Goal: Share content: Share content

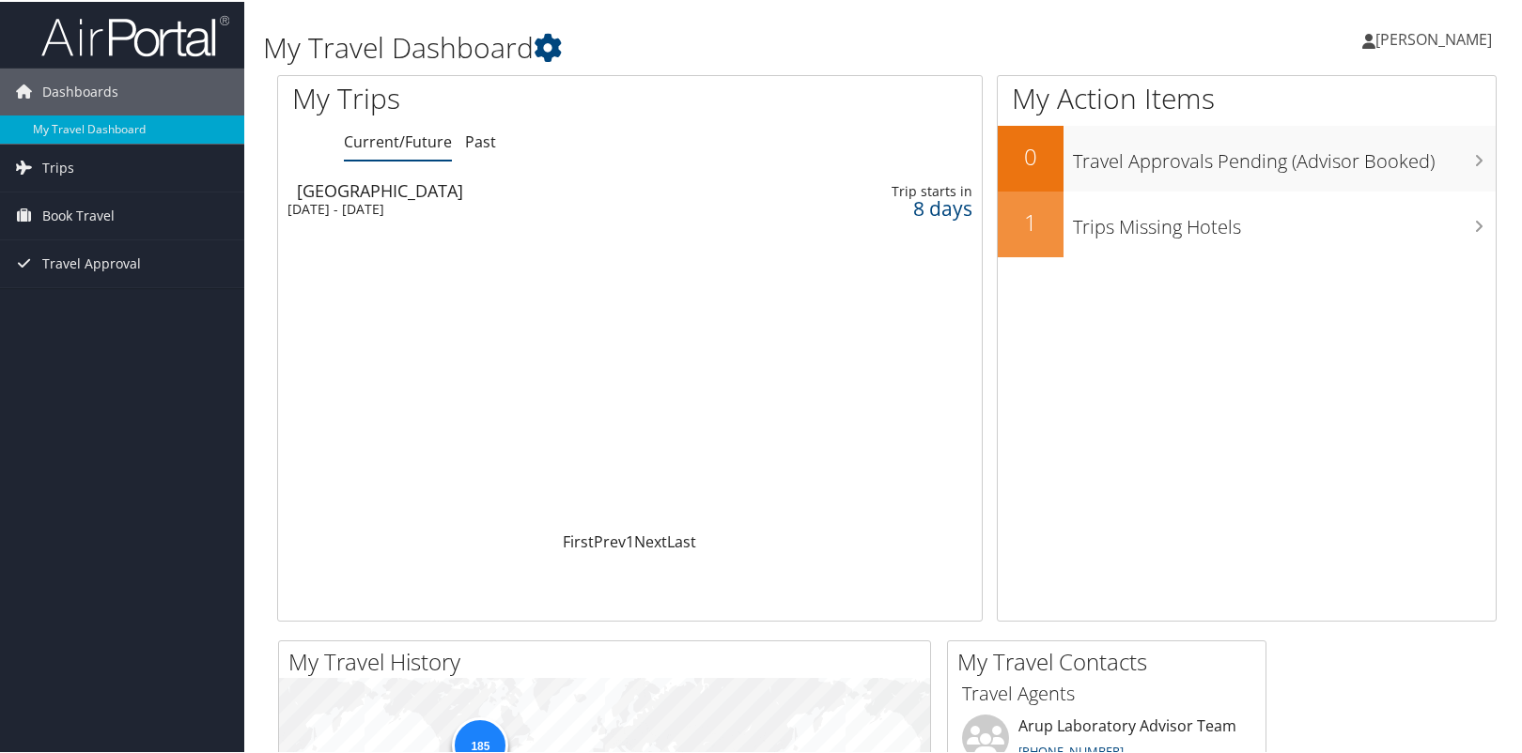
click at [612, 200] on div "[DATE] - [DATE]" at bounding box center [510, 207] width 447 height 17
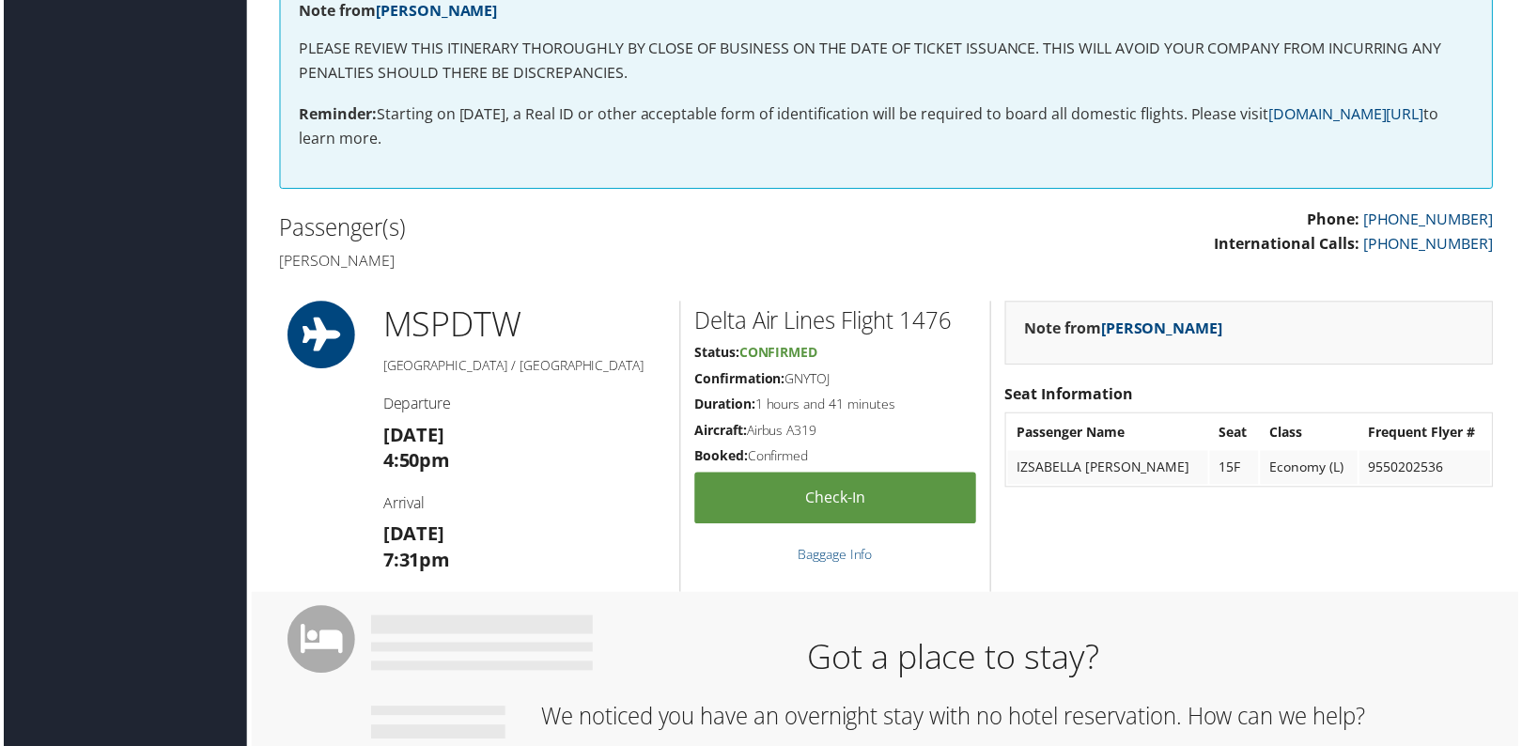
scroll to position [94, 0]
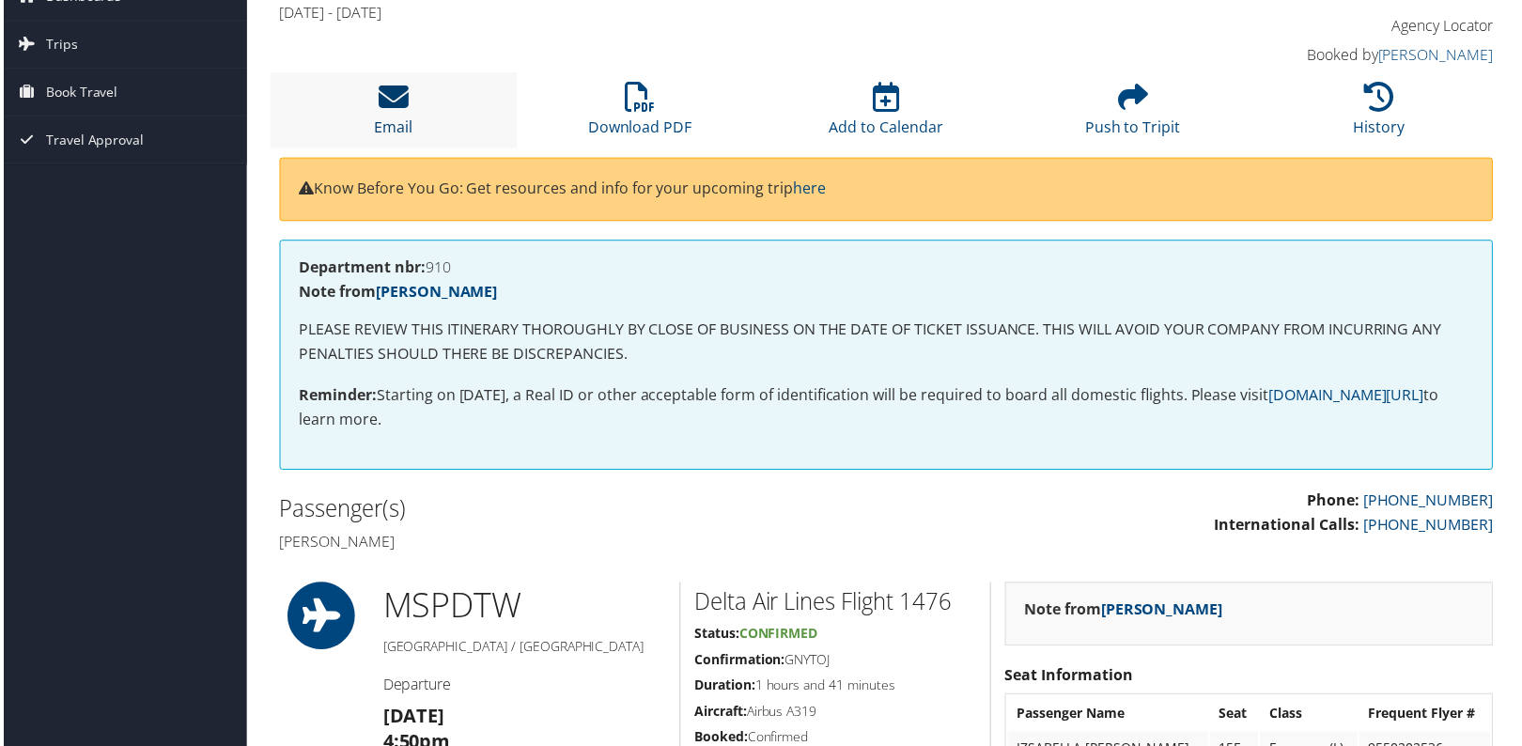
click at [401, 103] on icon at bounding box center [392, 97] width 30 height 30
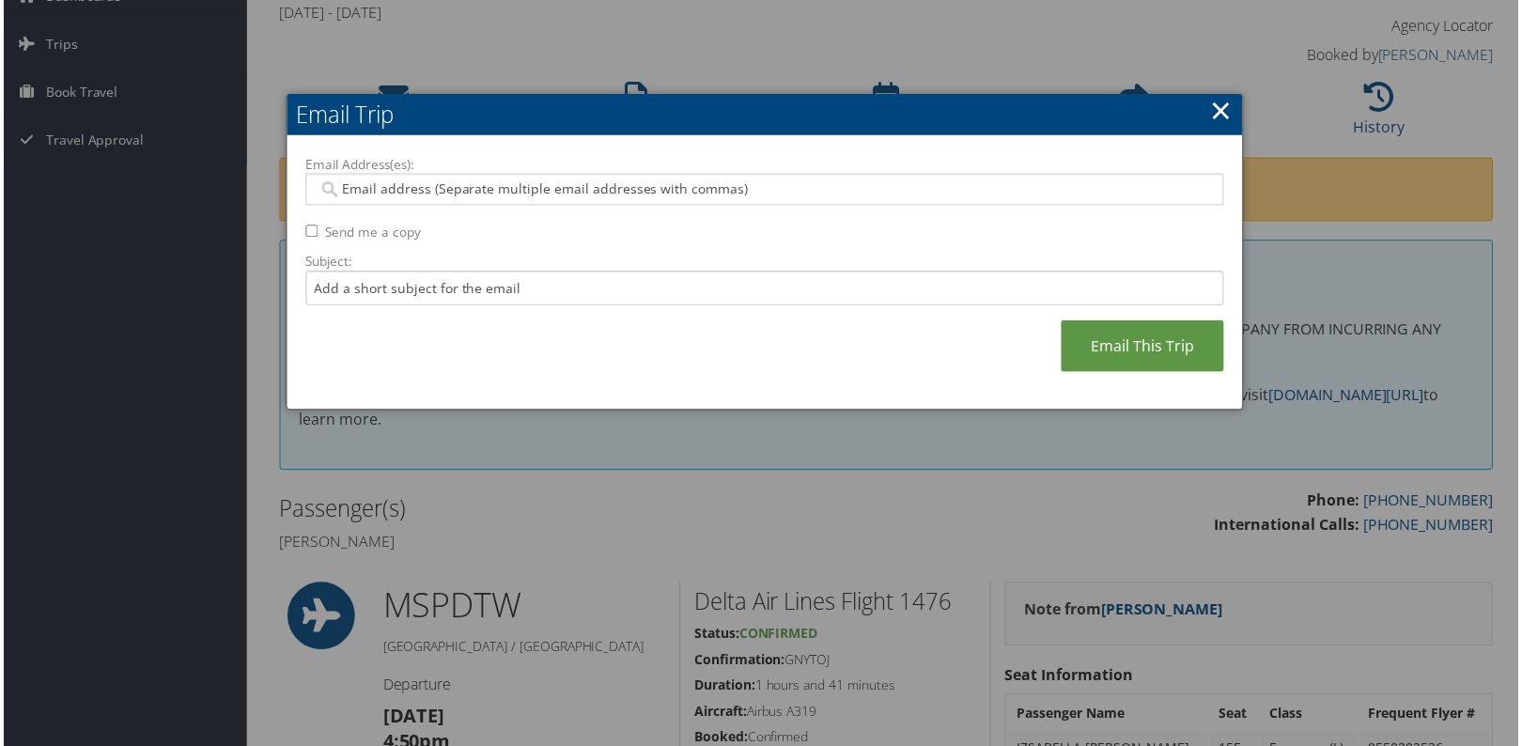
click at [444, 189] on input "Email Address(es):" at bounding box center [764, 189] width 897 height 19
type input "a"
type input "autumn.farmer@aruplab.com"
click at [1167, 349] on link "Email This Trip" at bounding box center [1144, 347] width 163 height 52
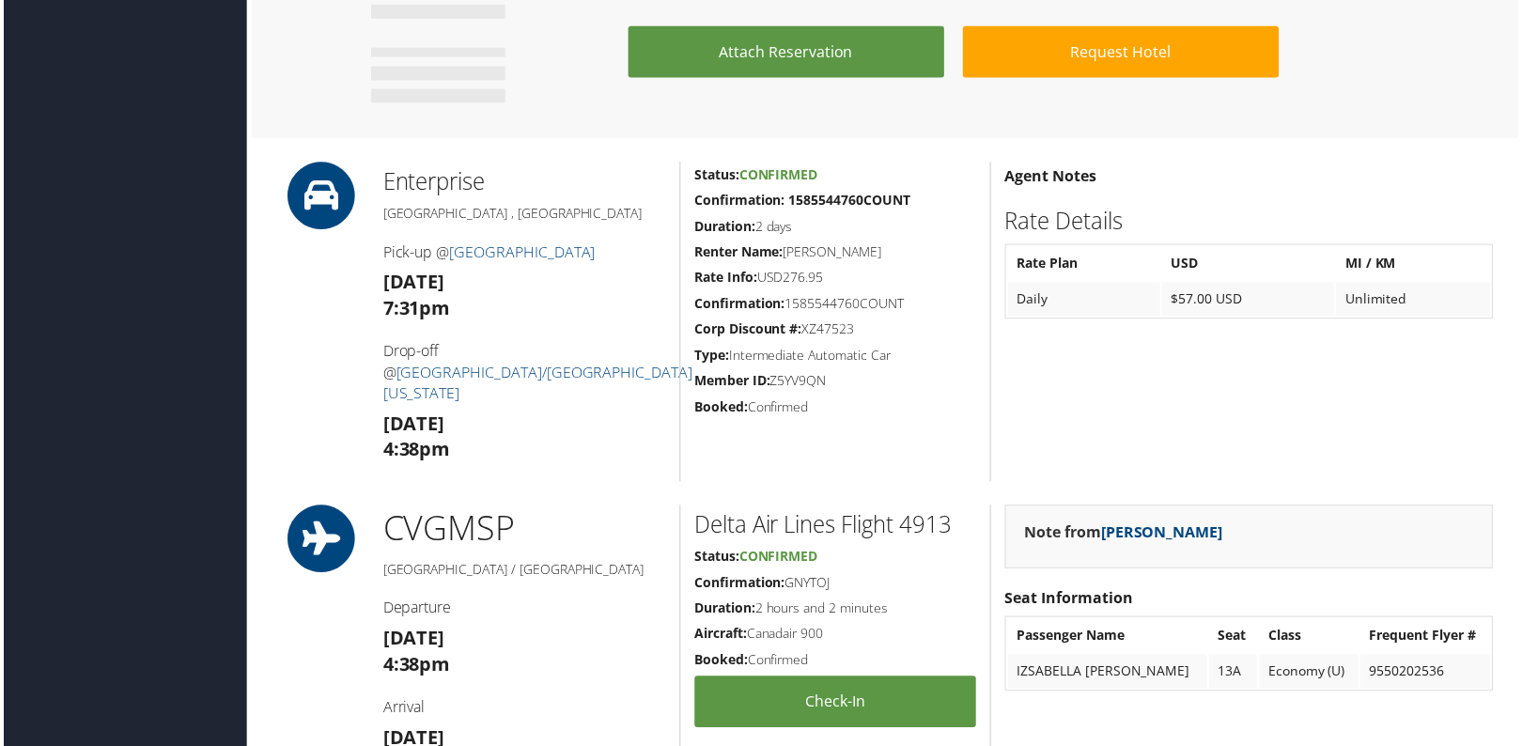
scroll to position [1123, 0]
